Goal: Information Seeking & Learning: Check status

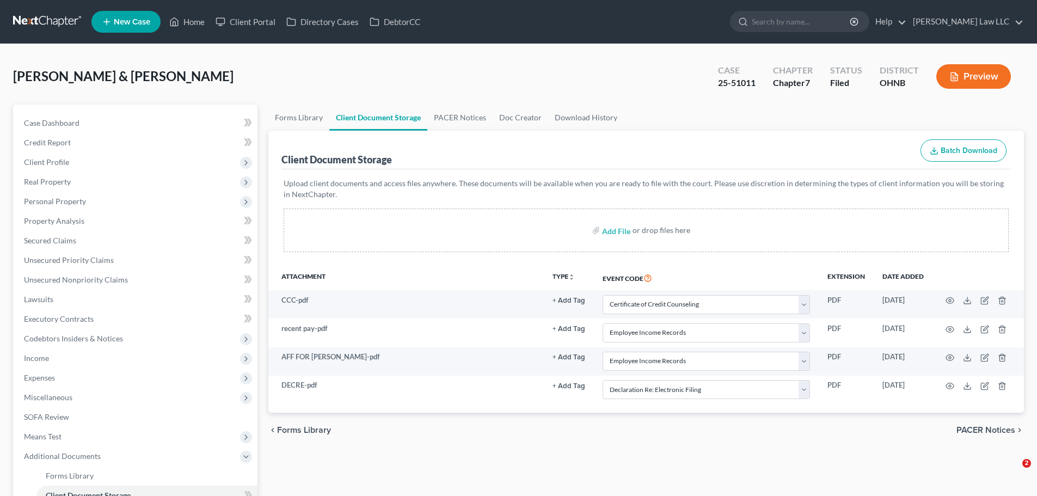
select select "5"
select select "20"
select select "16"
click at [836, 25] on input "search" at bounding box center [801, 21] width 100 height 20
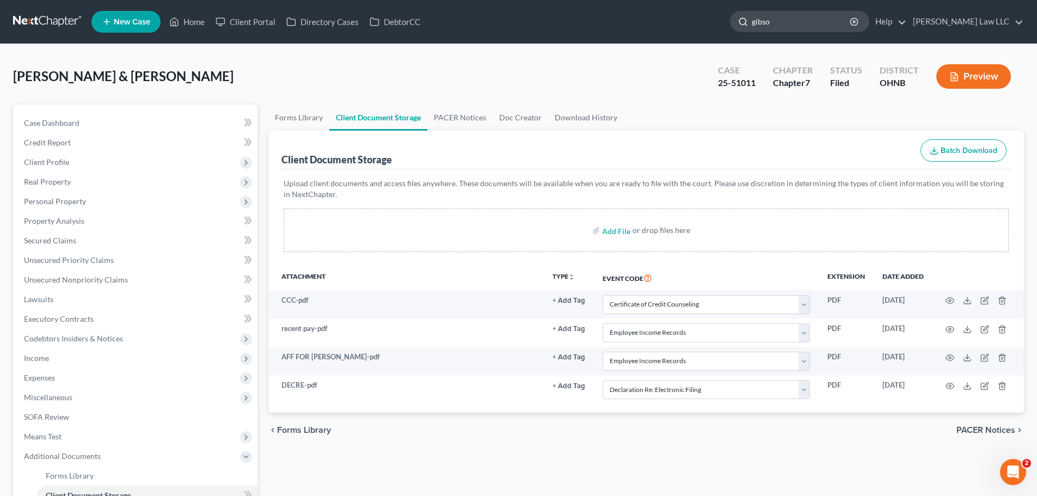
type input "[PERSON_NAME]"
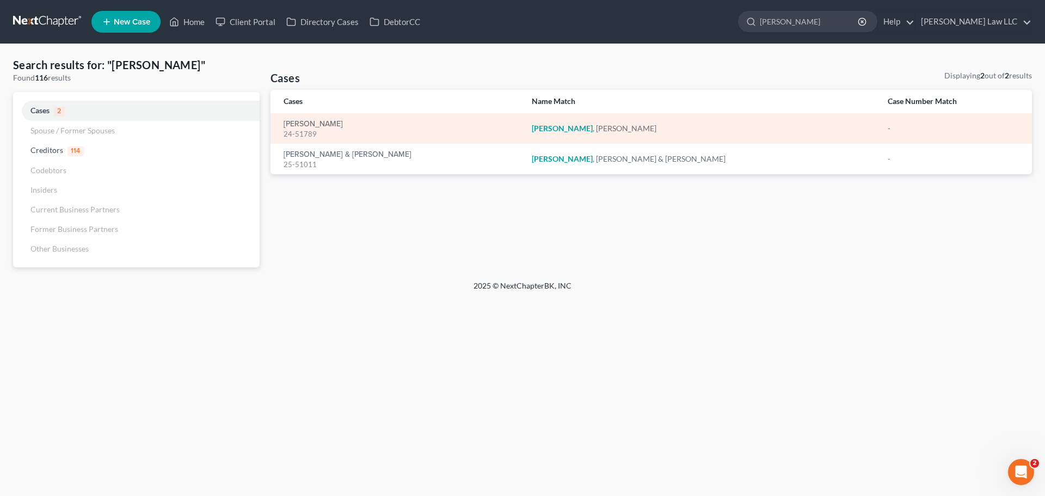
click at [304, 129] on div "24-51789" at bounding box center [398, 134] width 231 height 10
click at [307, 124] on link "[PERSON_NAME]" at bounding box center [312, 124] width 59 height 8
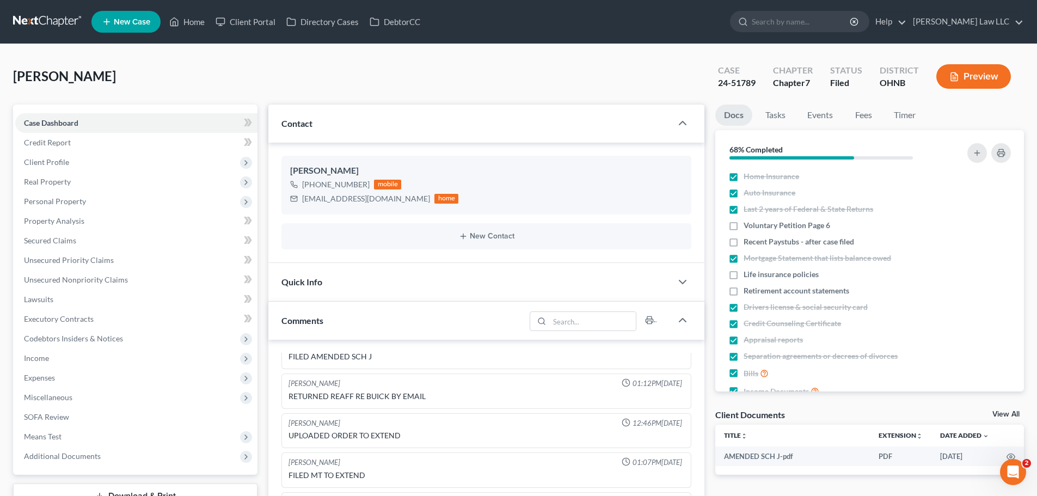
drag, startPoint x: 383, startPoint y: 304, endPoint x: 373, endPoint y: 283, distance: 22.4
click at [382, 304] on div "Comments" at bounding box center [396, 320] width 257 height 38
click at [373, 283] on div "Quick Info" at bounding box center [469, 282] width 403 height 38
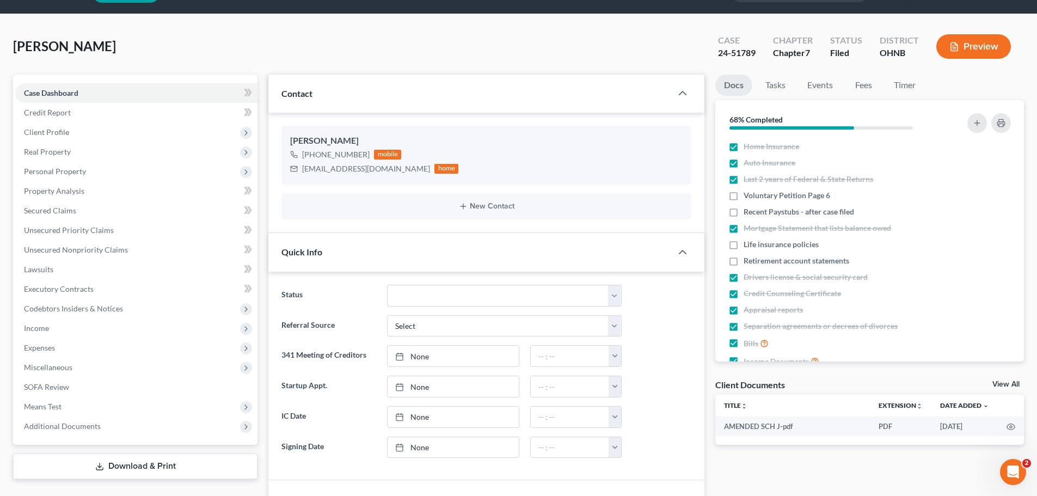
scroll to position [54, 0]
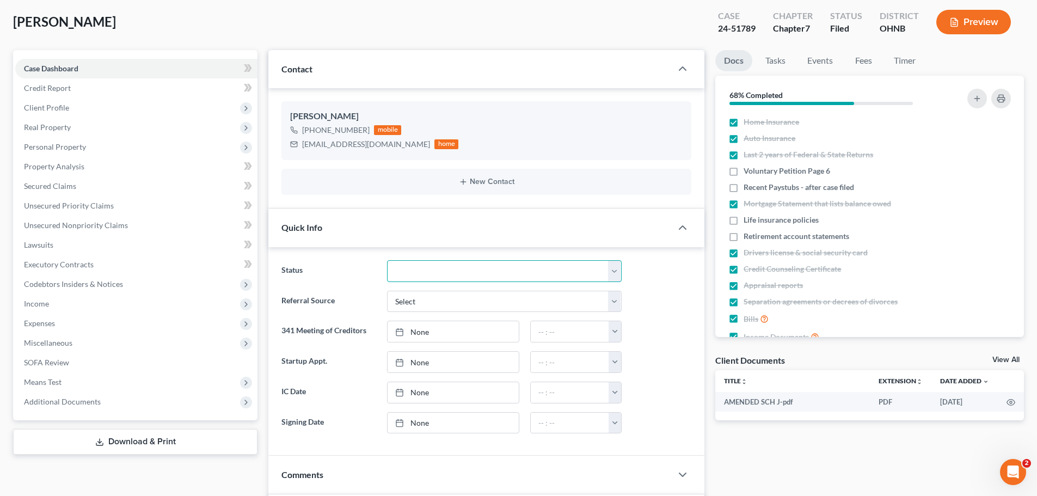
click at [414, 270] on select "Discharged Discharged & Reported Discharge Litigation Dismissal Notice Dismisse…" at bounding box center [504, 271] width 235 height 22
click at [446, 274] on select "Discharged Discharged & Reported Discharge Litigation Dismissal Notice Dismisse…" at bounding box center [504, 271] width 235 height 22
select select "0"
click at [387, 260] on select "Discharged Discharged & Reported Discharge Litigation Dismissal Notice Dismisse…" at bounding box center [504, 271] width 235 height 22
click at [397, 15] on div "[PERSON_NAME] Upgraded Case 24-51789 Chapter Chapter 7 Status Discharged Distri…" at bounding box center [518, 26] width 1010 height 47
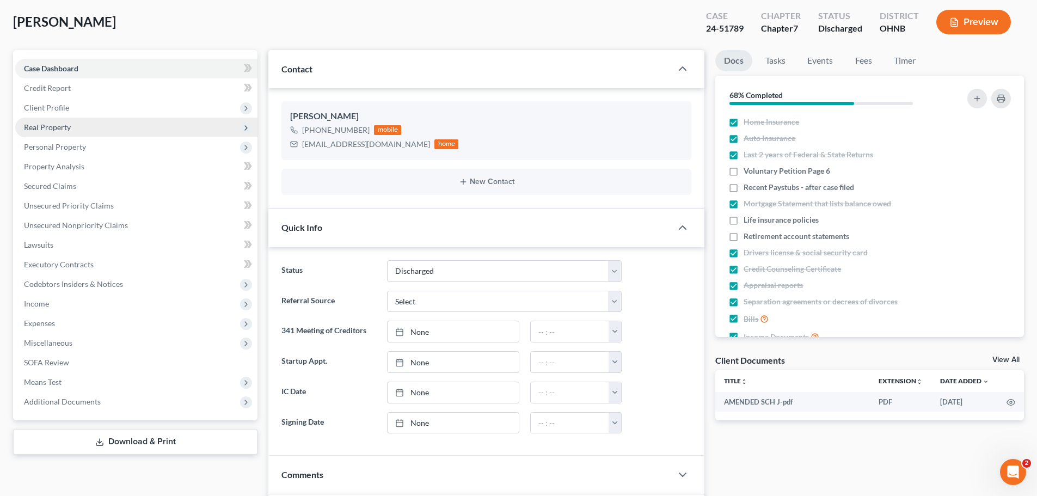
click at [96, 118] on span "Real Property" at bounding box center [136, 128] width 242 height 20
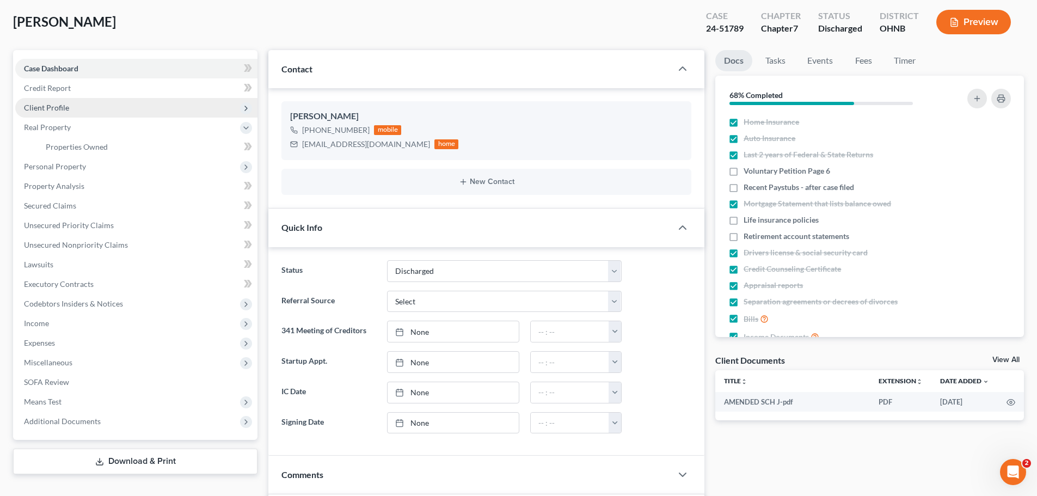
click at [88, 101] on span "Client Profile" at bounding box center [136, 108] width 242 height 20
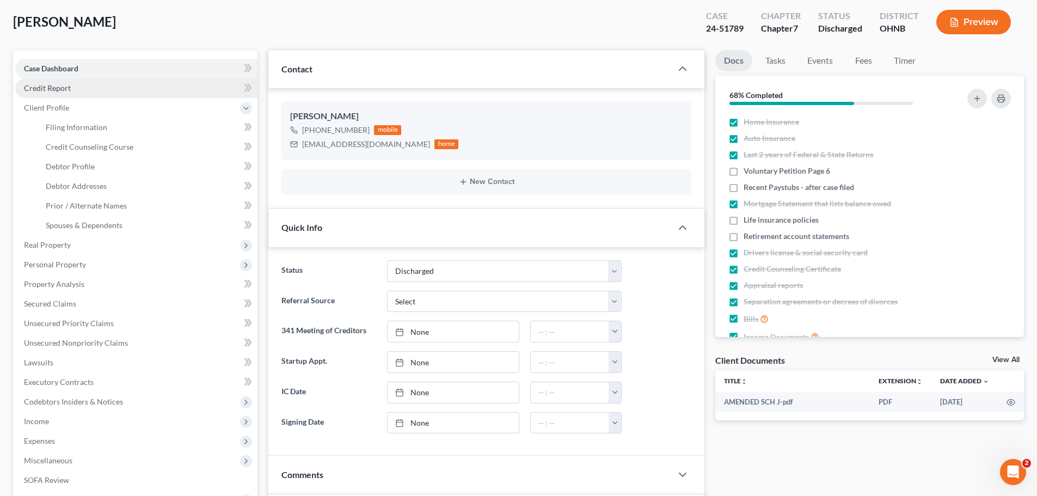
click at [87, 91] on link "Credit Report" at bounding box center [136, 88] width 242 height 20
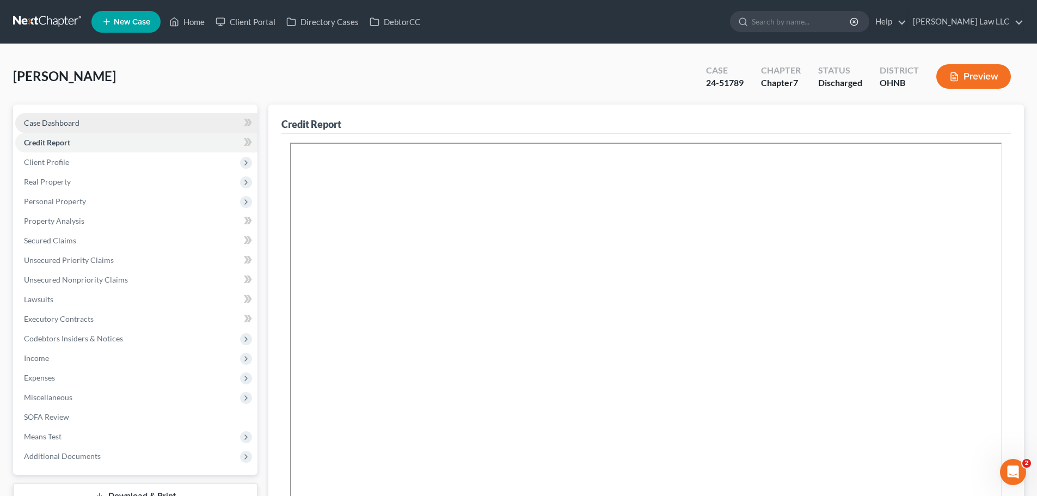
click at [70, 124] on span "Case Dashboard" at bounding box center [52, 122] width 56 height 9
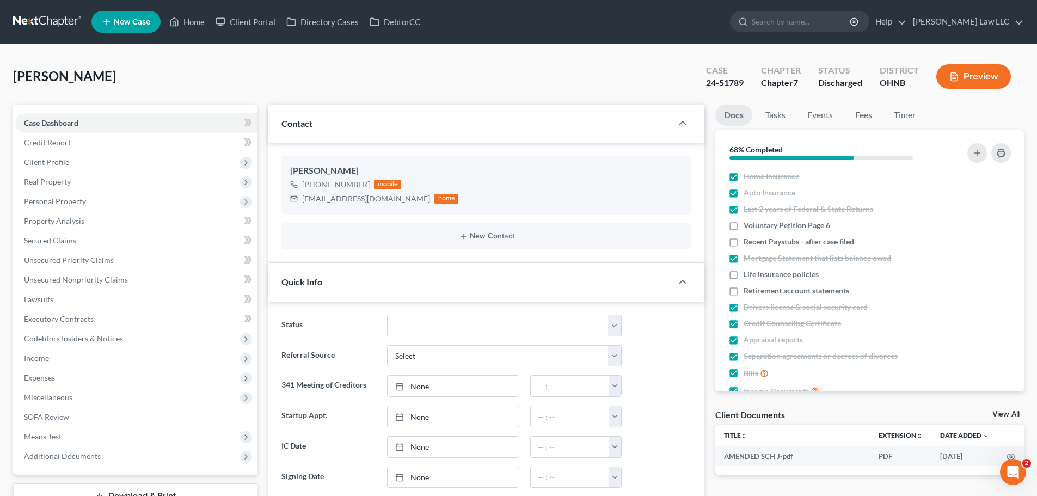
scroll to position [155, 0]
click at [454, 40] on nav "Home New Case Client Portal Directory Cases DebtorCC [PERSON_NAME] Law LLC [PER…" at bounding box center [518, 22] width 1037 height 44
click at [219, 65] on div "[PERSON_NAME] Upgraded Case 24-51789 Chapter Chapter 7 Status Discharged Distri…" at bounding box center [518, 80] width 1010 height 47
